Goal: Find specific fact: Find specific fact

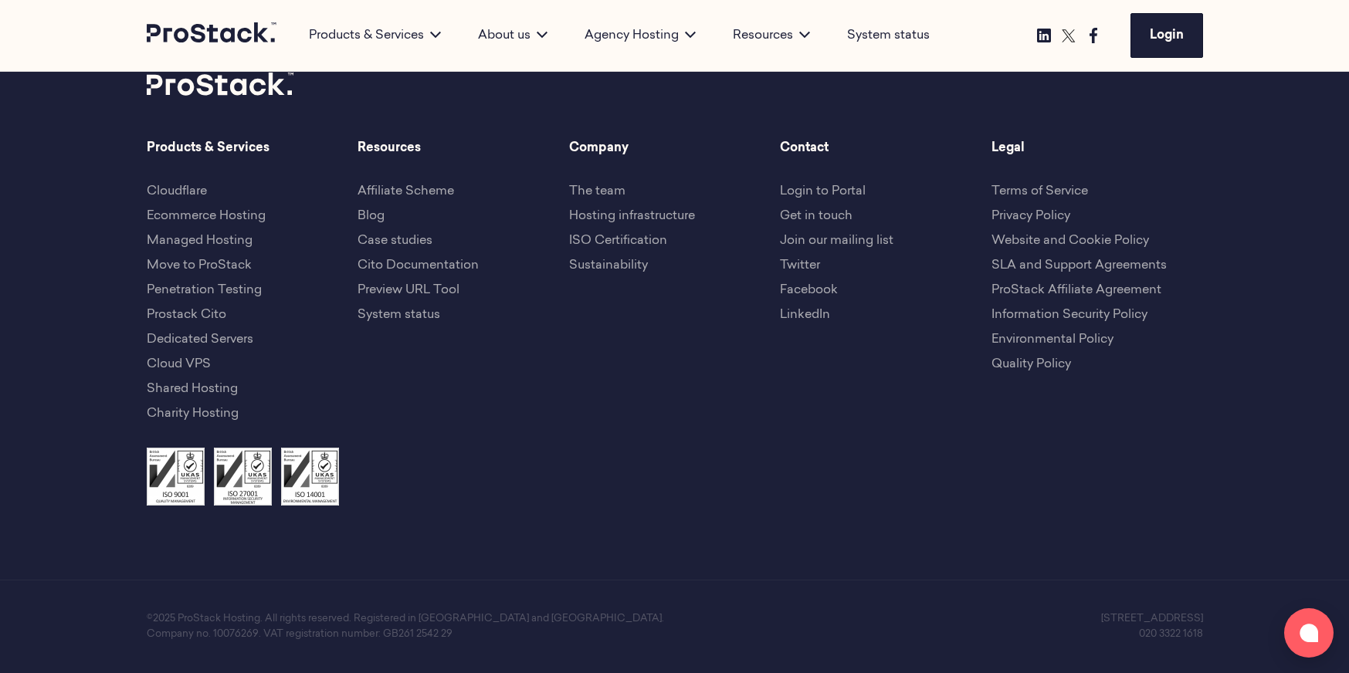
scroll to position [15057, 0]
click at [260, 616] on p "©2025 ProStack Hosting. All rights reserved. Registered in [GEOGRAPHIC_DATA] an…" at bounding box center [411, 619] width 528 height 15
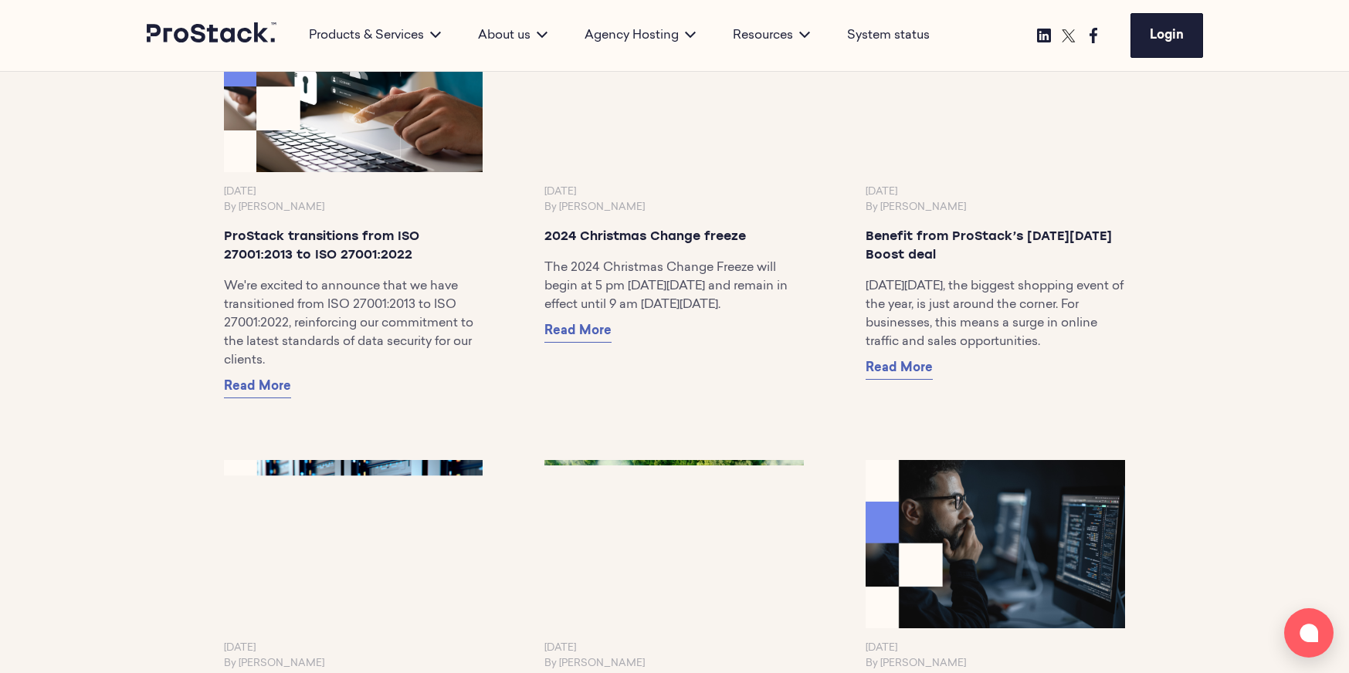
scroll to position [15057, 0]
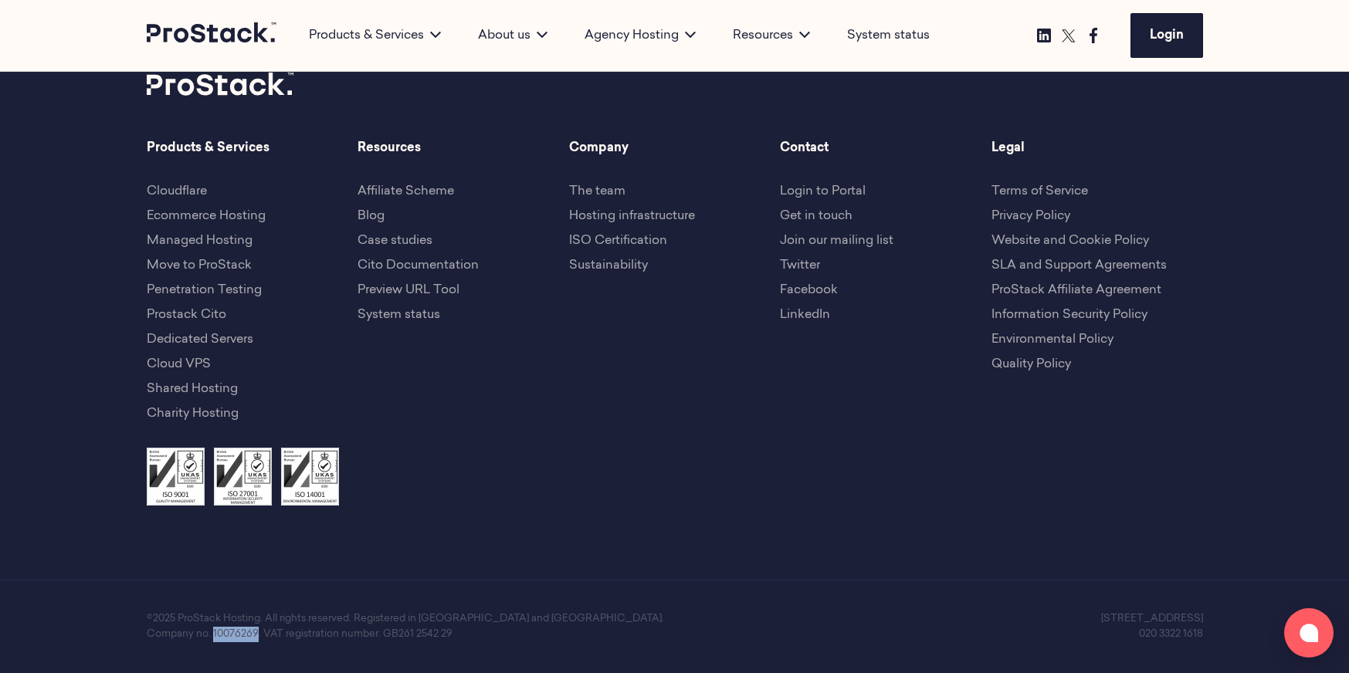
drag, startPoint x: 258, startPoint y: 634, endPoint x: 213, endPoint y: 633, distance: 44.8
click at [213, 633] on p "Company no. 10076269. VAT registration number: GB261 2542 29" at bounding box center [411, 634] width 528 height 15
copy p "10076269"
